Goal: Task Accomplishment & Management: Use online tool/utility

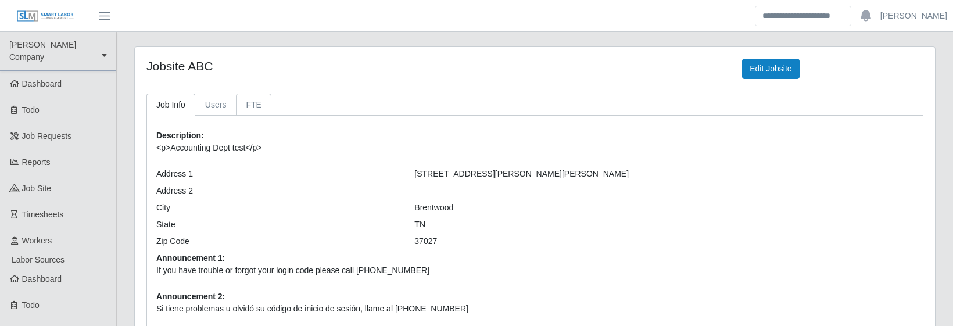
click at [260, 101] on link "FTE" at bounding box center [253, 105] width 35 height 23
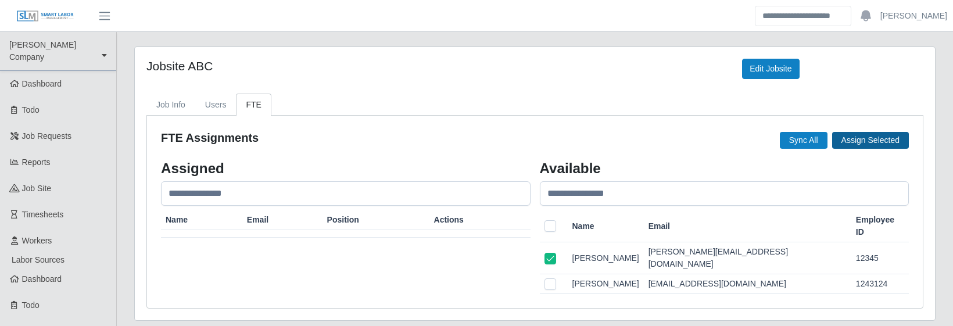
click at [863, 137] on button "Assign Selected" at bounding box center [870, 140] width 77 height 17
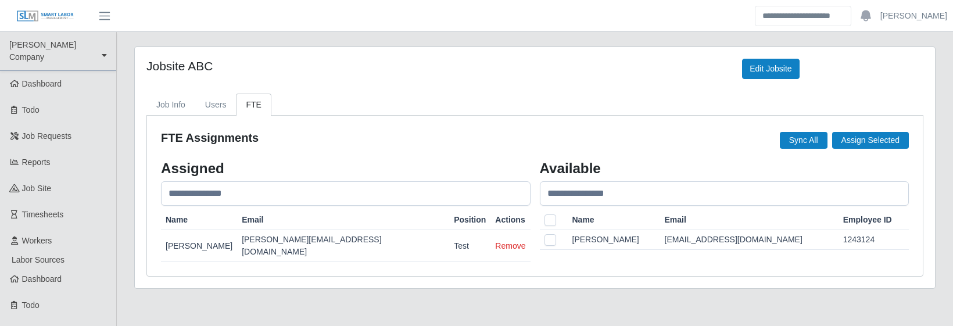
click at [500, 240] on button "Remove" at bounding box center [510, 246] width 30 height 12
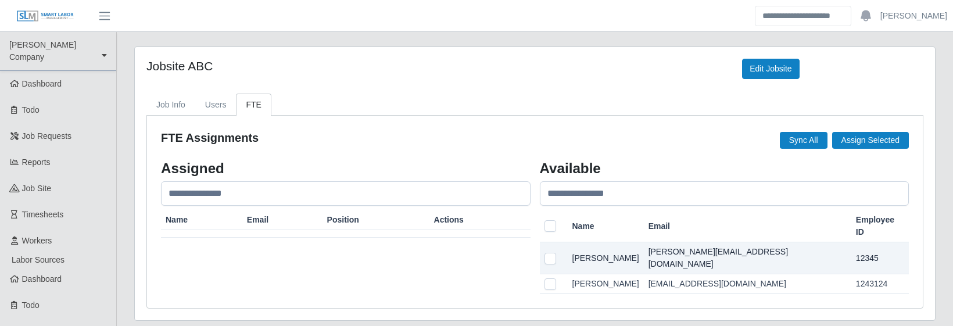
click at [557, 242] on td at bounding box center [554, 258] width 28 height 32
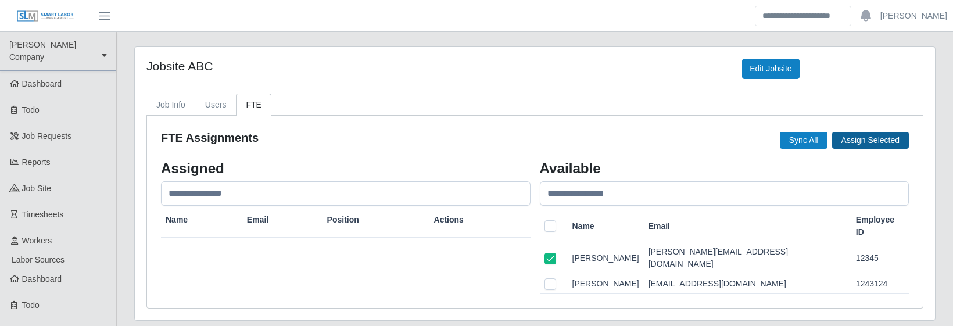
click at [880, 132] on button "Assign Selected" at bounding box center [870, 140] width 77 height 17
